Goal: Navigation & Orientation: Find specific page/section

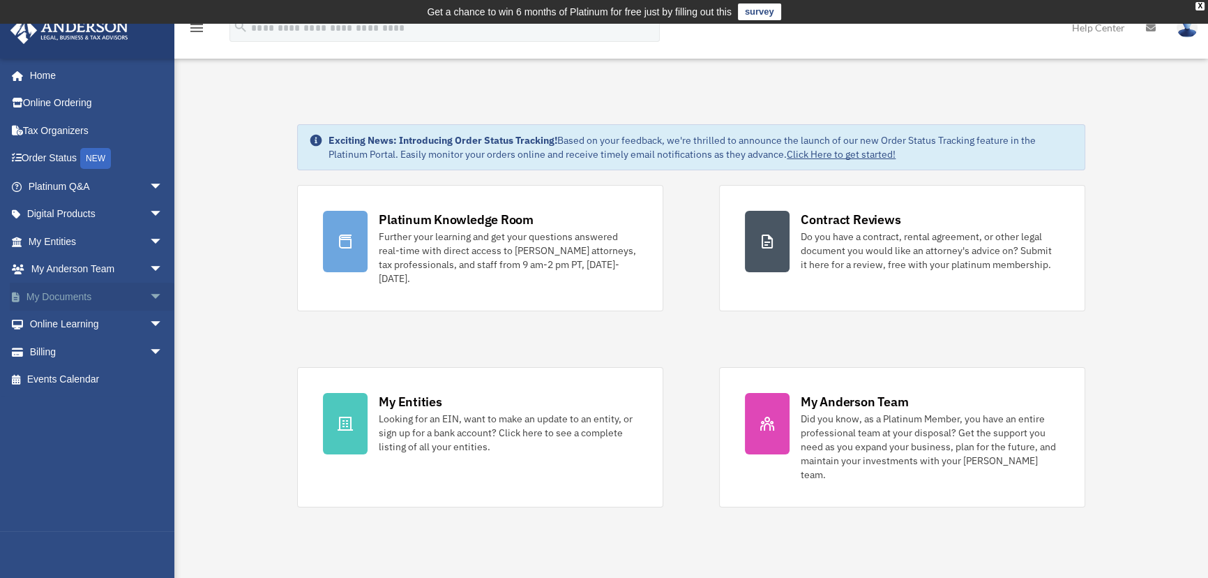
click at [149, 293] on span "arrow_drop_down" at bounding box center [163, 297] width 28 height 29
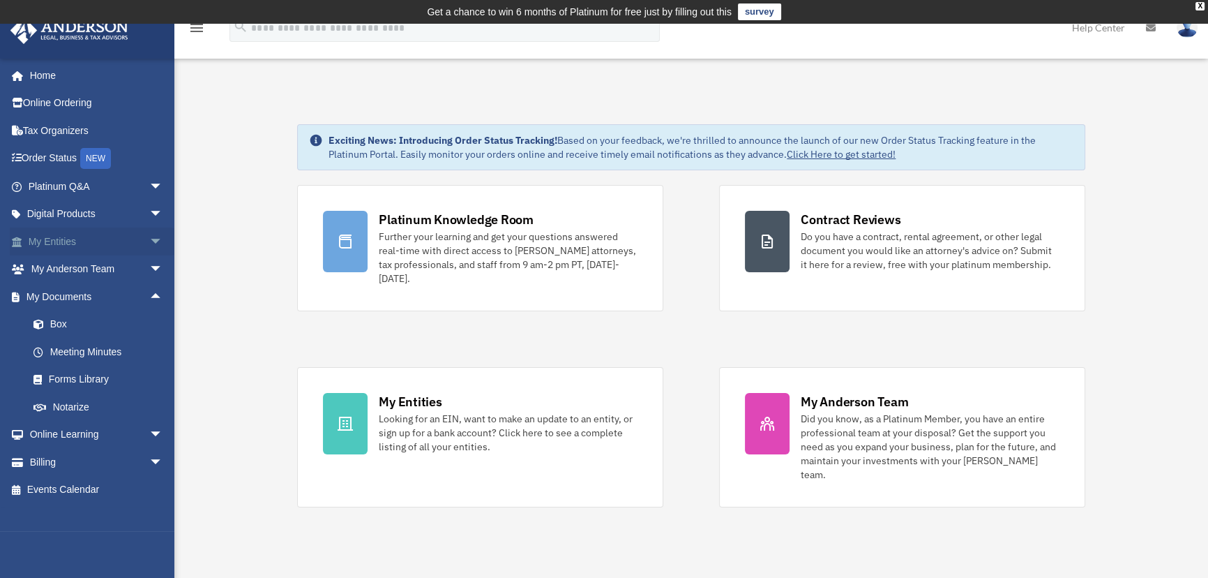
click at [149, 239] on span "arrow_drop_down" at bounding box center [163, 241] width 28 height 29
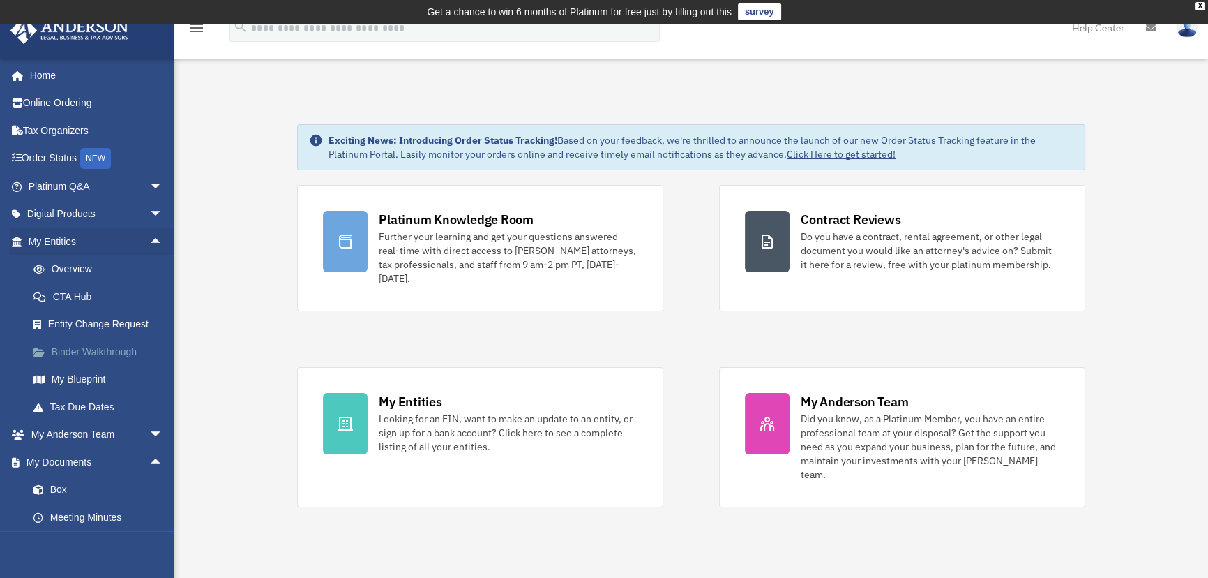
click at [70, 345] on link "Binder Walkthrough" at bounding box center [102, 352] width 165 height 28
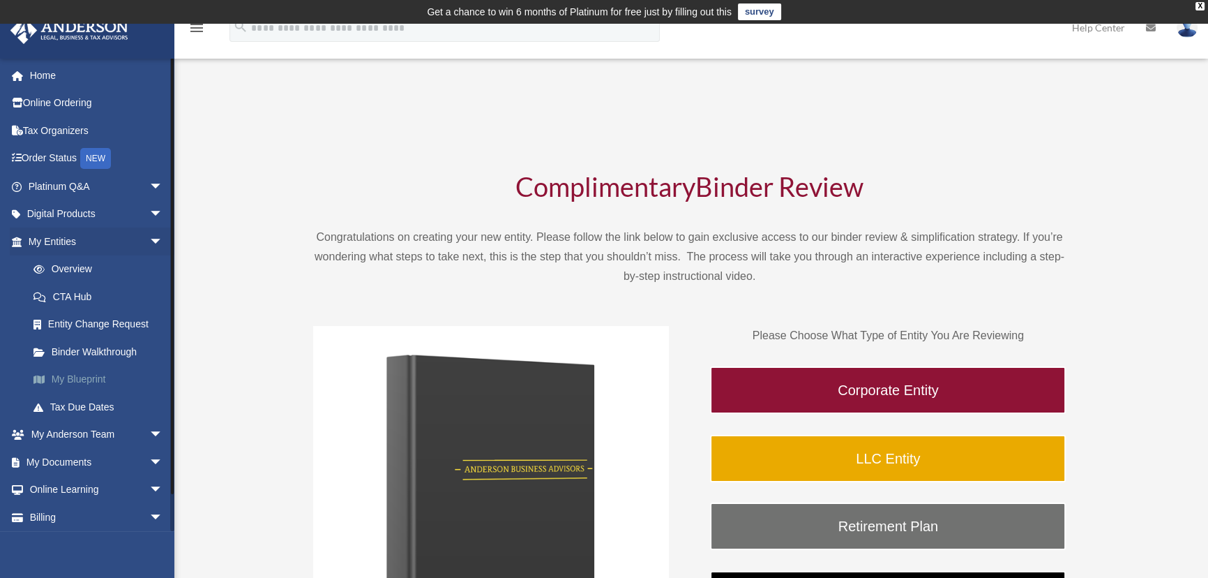
click at [70, 381] on link "My Blueprint" at bounding box center [102, 380] width 165 height 28
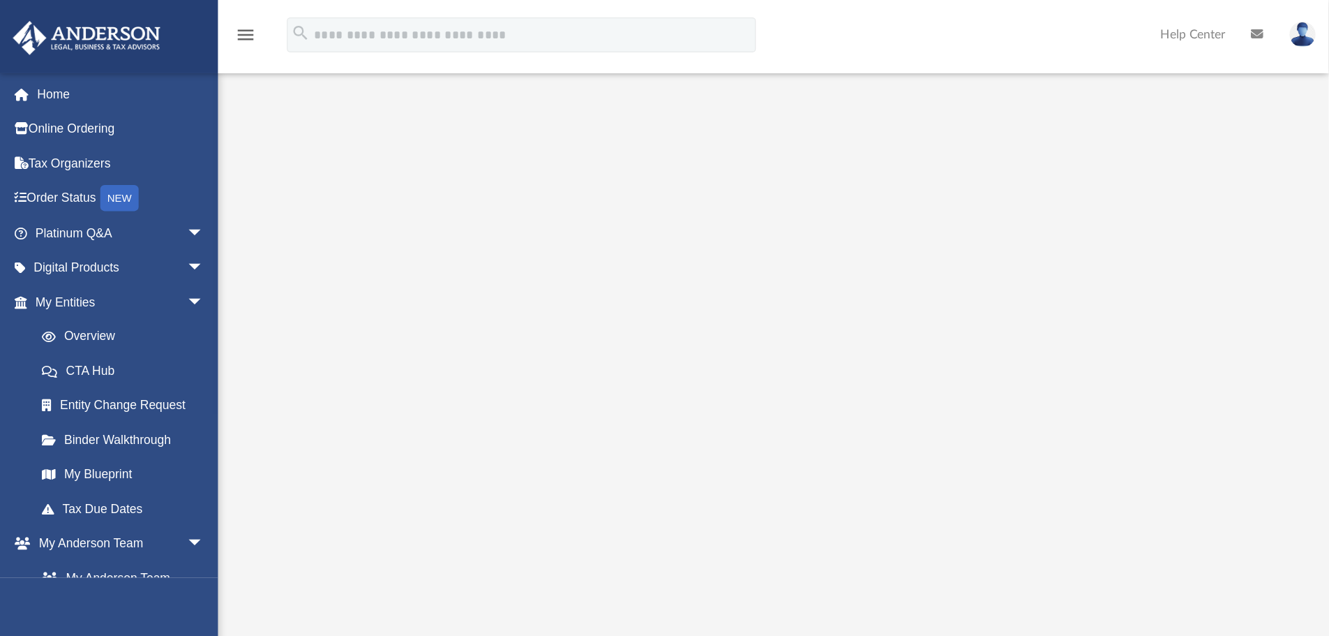
scroll to position [56, 0]
click at [940, 57] on div "menu search Site Menu add unitedreillc@gmail.com My Profile Reset Password Logo…" at bounding box center [531, 33] width 1042 height 47
click at [110, 494] on div "unitedreillc@gmail.com Sign Out unitedreillc@gmail.com Home Online Ordering Tax…" at bounding box center [87, 312] width 174 height 509
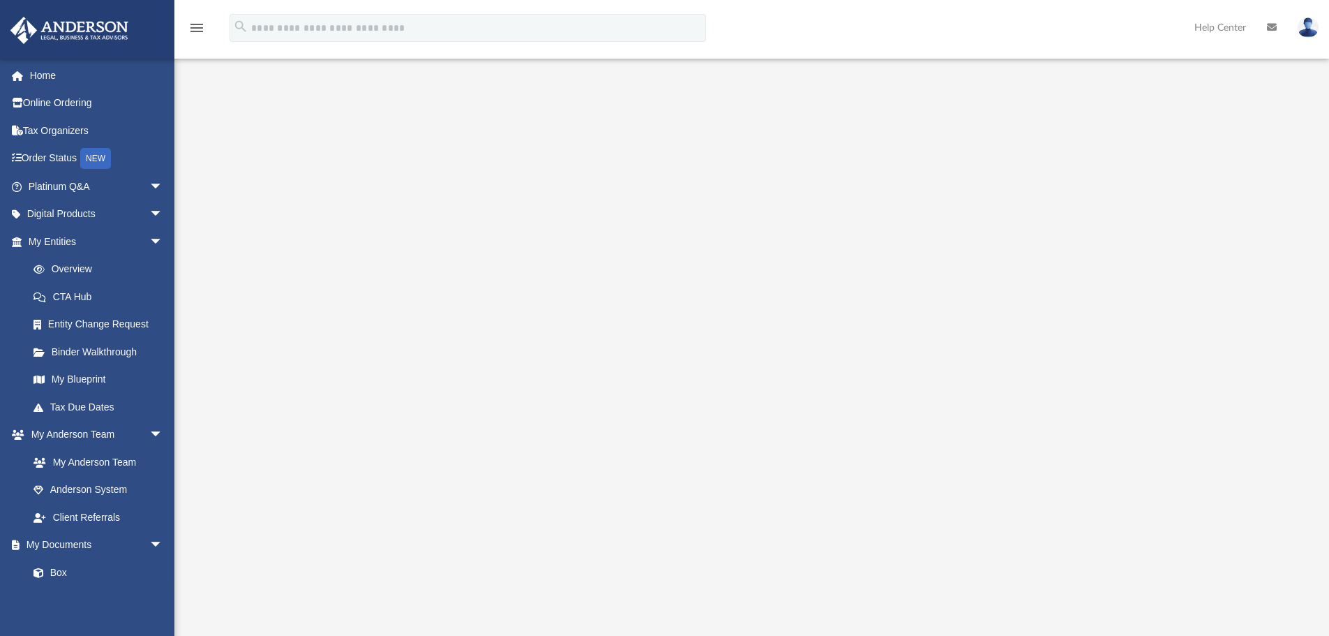
drag, startPoint x: 246, startPoint y: 417, endPoint x: 251, endPoint y: 403, distance: 15.0
click at [246, 421] on div at bounding box center [752, 344] width 1040 height 558
